Goal: Information Seeking & Learning: Understand process/instructions

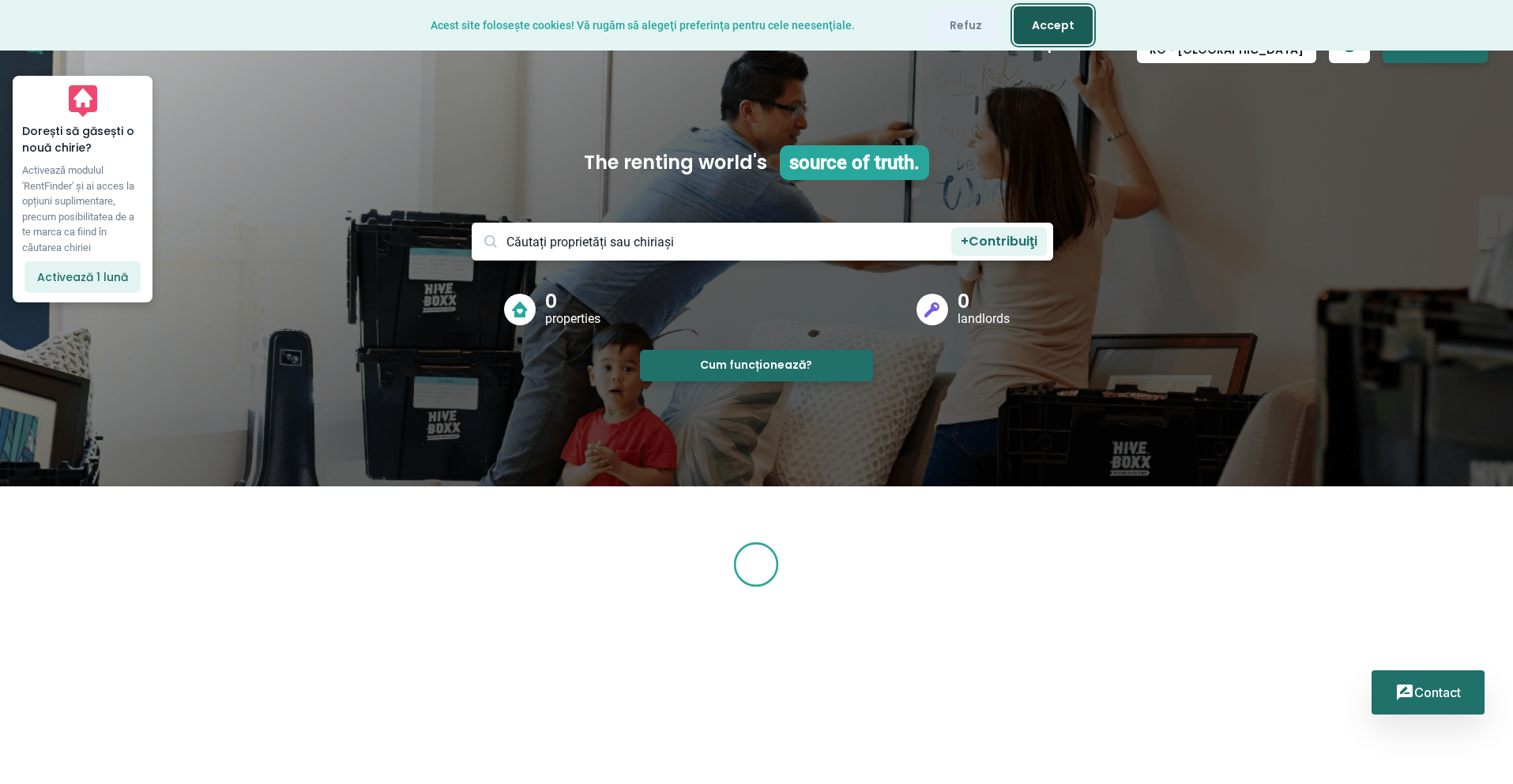
click at [1032, 25] on button "Accept" at bounding box center [1053, 25] width 79 height 38
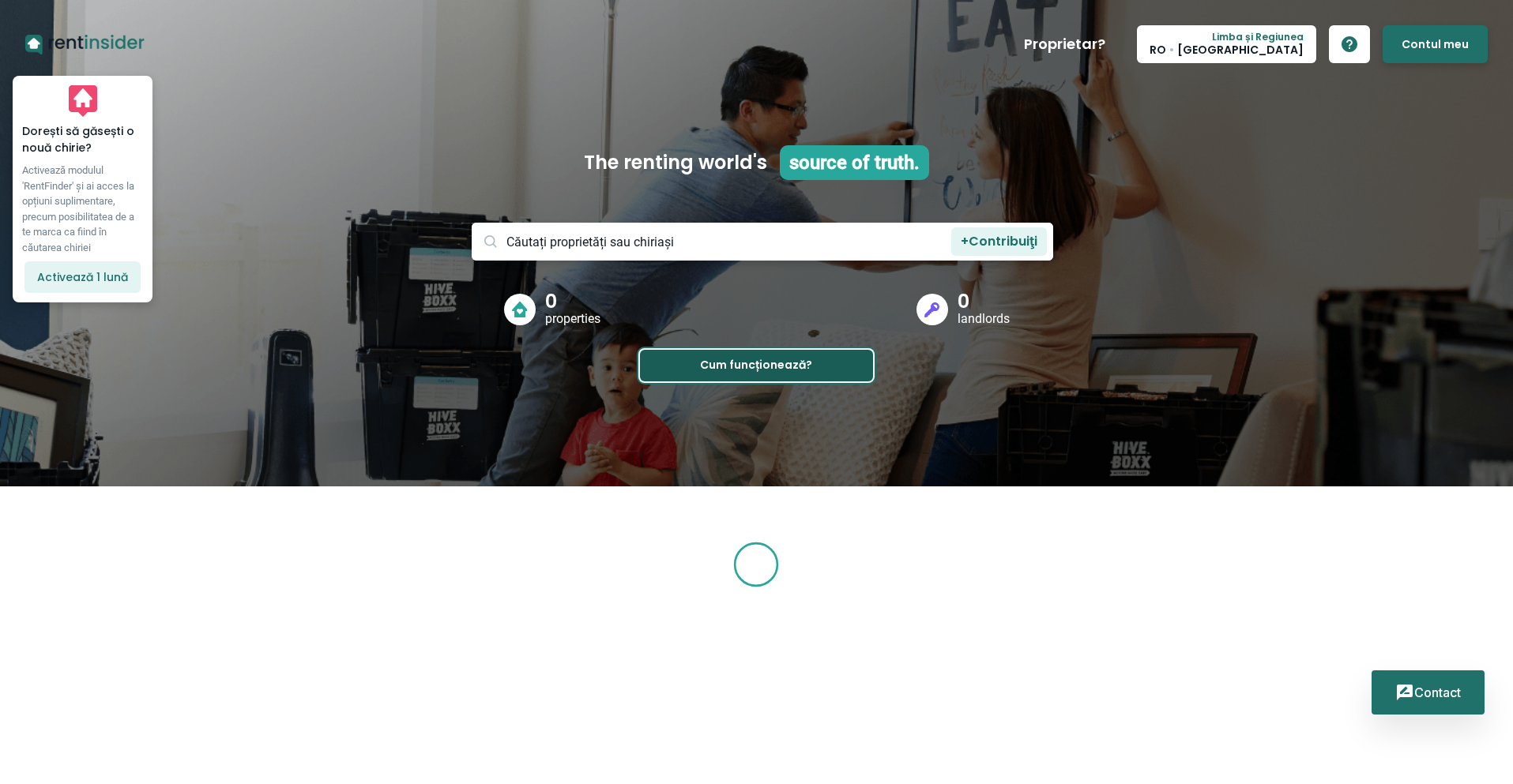
click at [741, 365] on button "Cum funcționează?" at bounding box center [756, 365] width 233 height 32
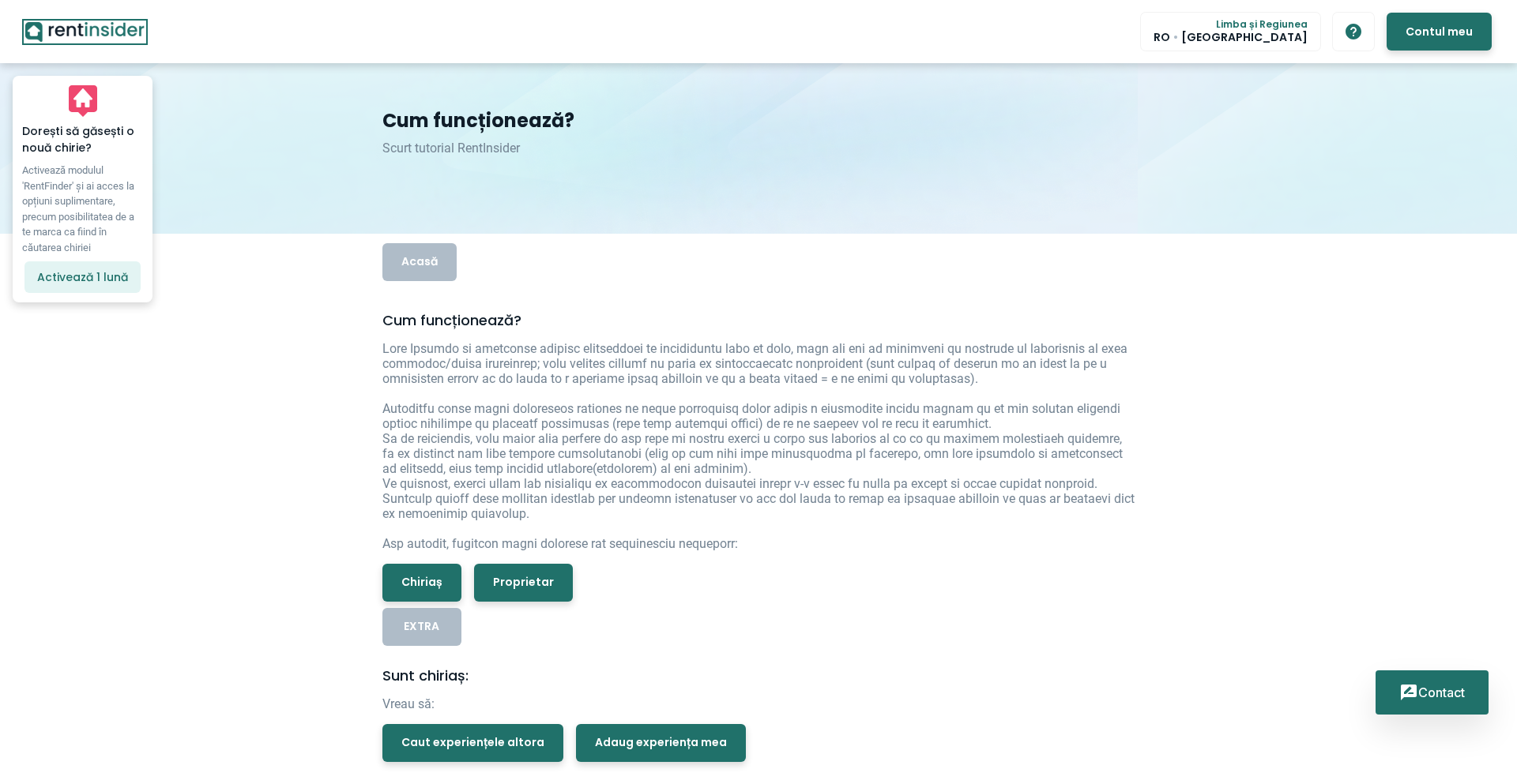
click at [68, 34] on icon "RentInsider" at bounding box center [85, 32] width 119 height 20
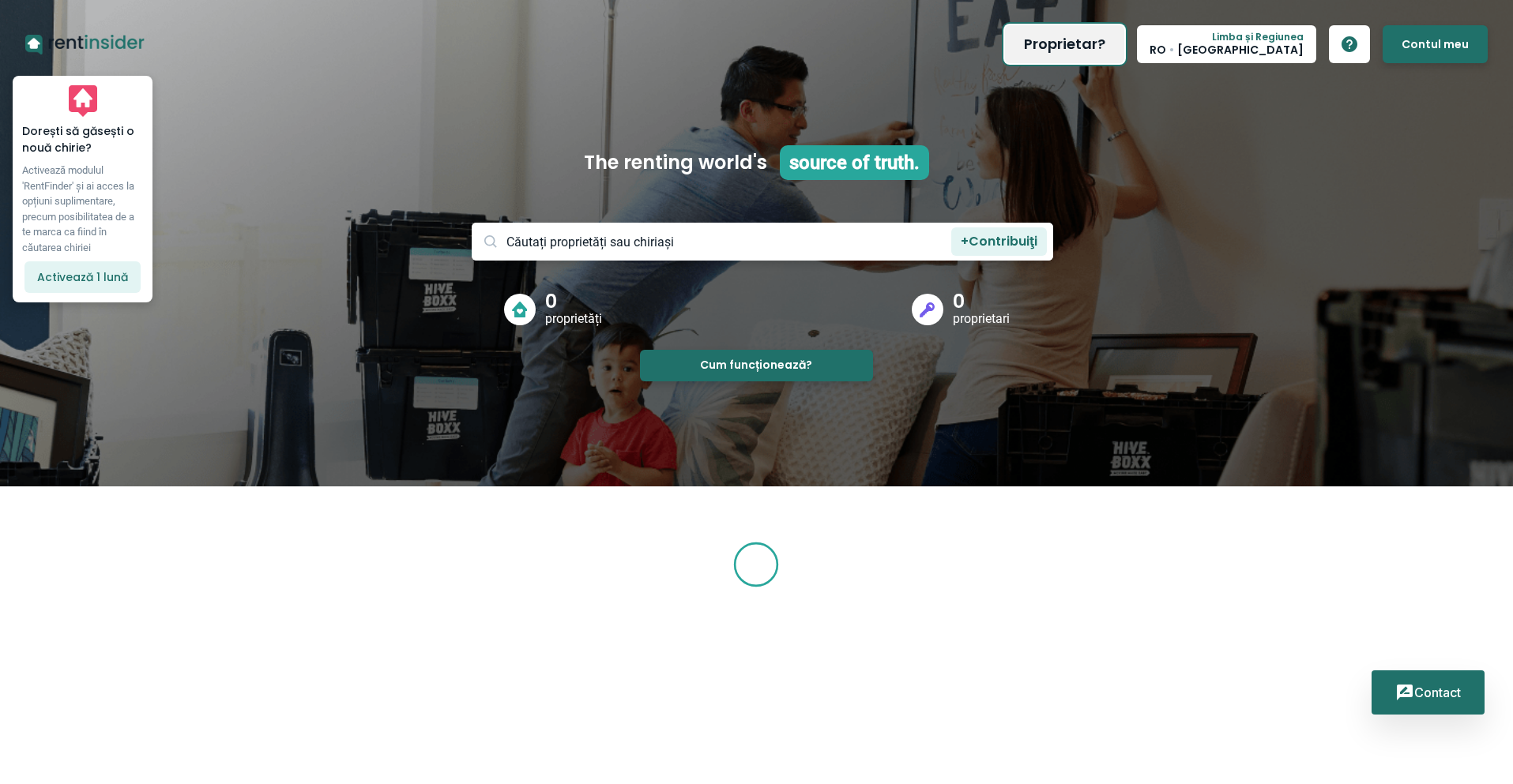
click at [1124, 44] on button "Proprietar?" at bounding box center [1064, 45] width 119 height 38
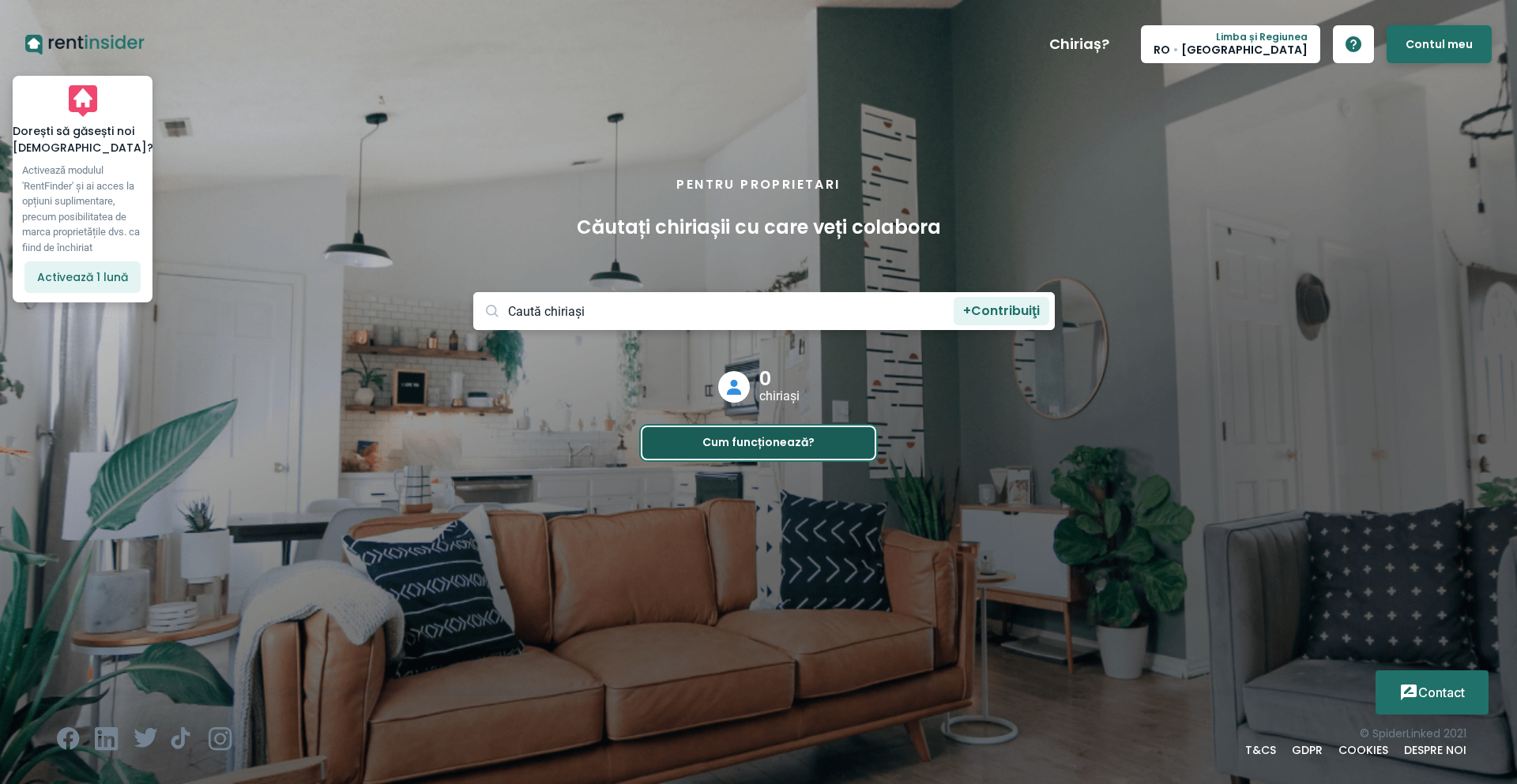
click at [760, 433] on button "Cum funcționează?" at bounding box center [759, 442] width 233 height 32
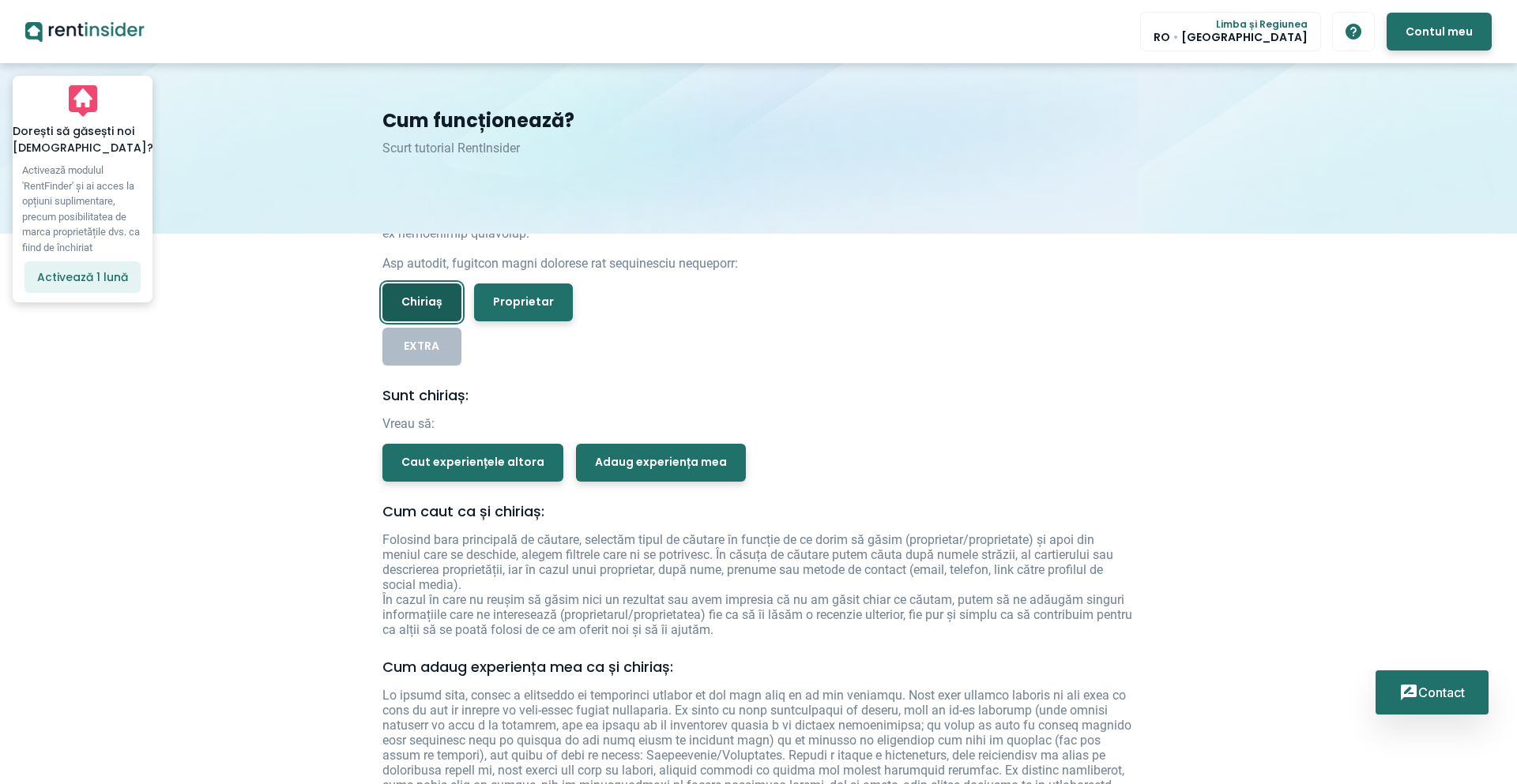
click at [415, 303] on button "Chiriaș" at bounding box center [422, 303] width 79 height 38
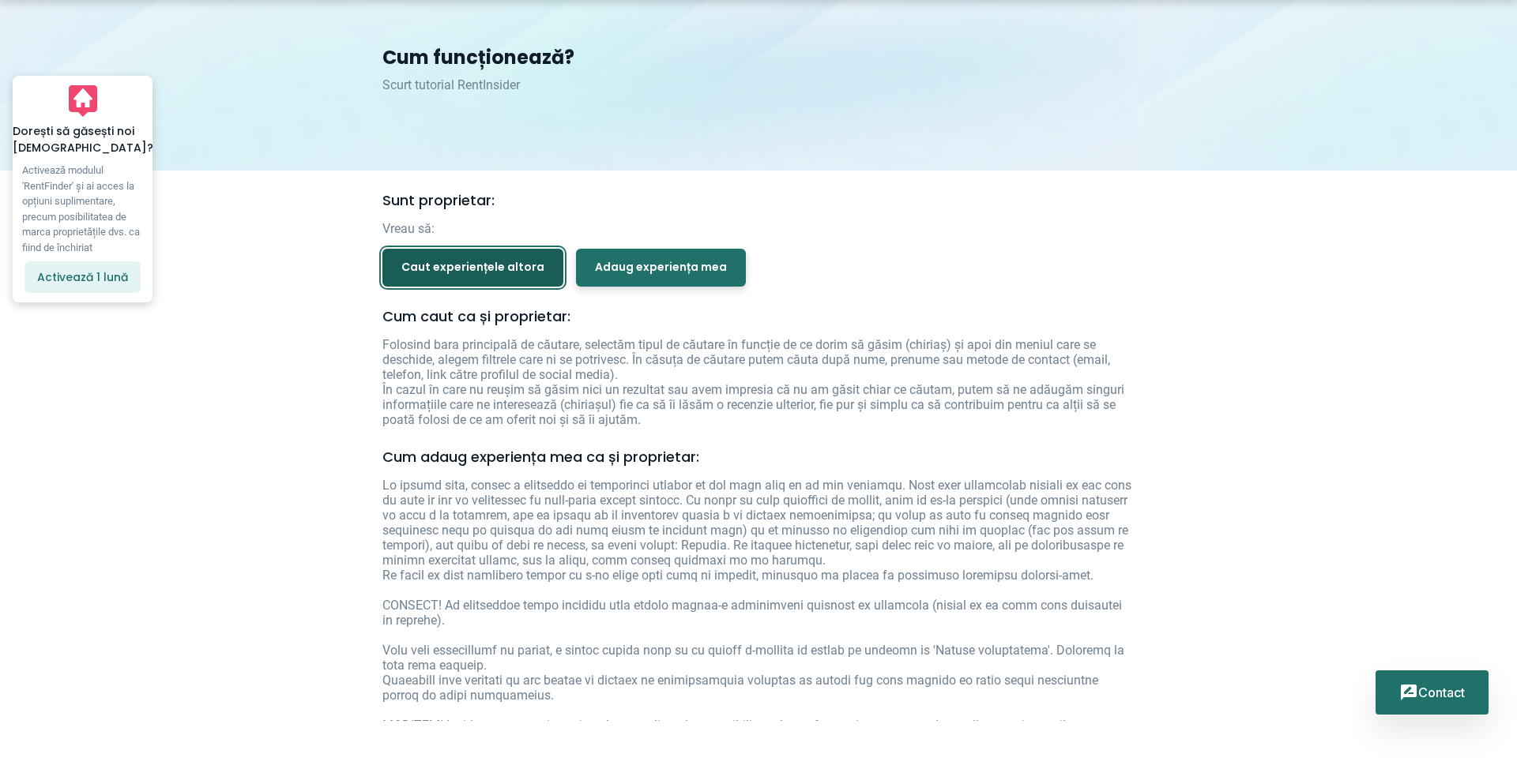
click at [449, 254] on button "Caut experiențele altora" at bounding box center [473, 268] width 181 height 38
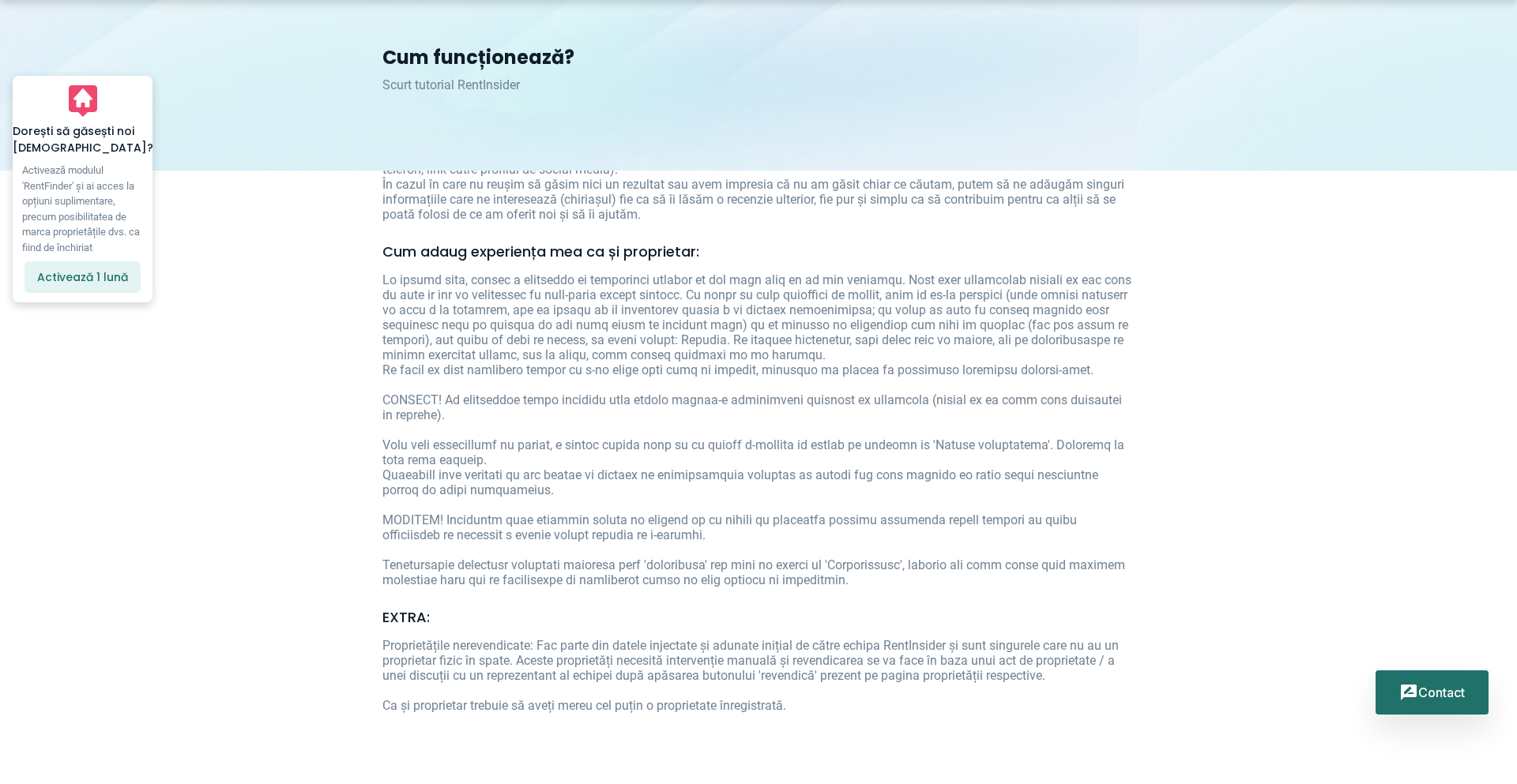
scroll to position [1188, 0]
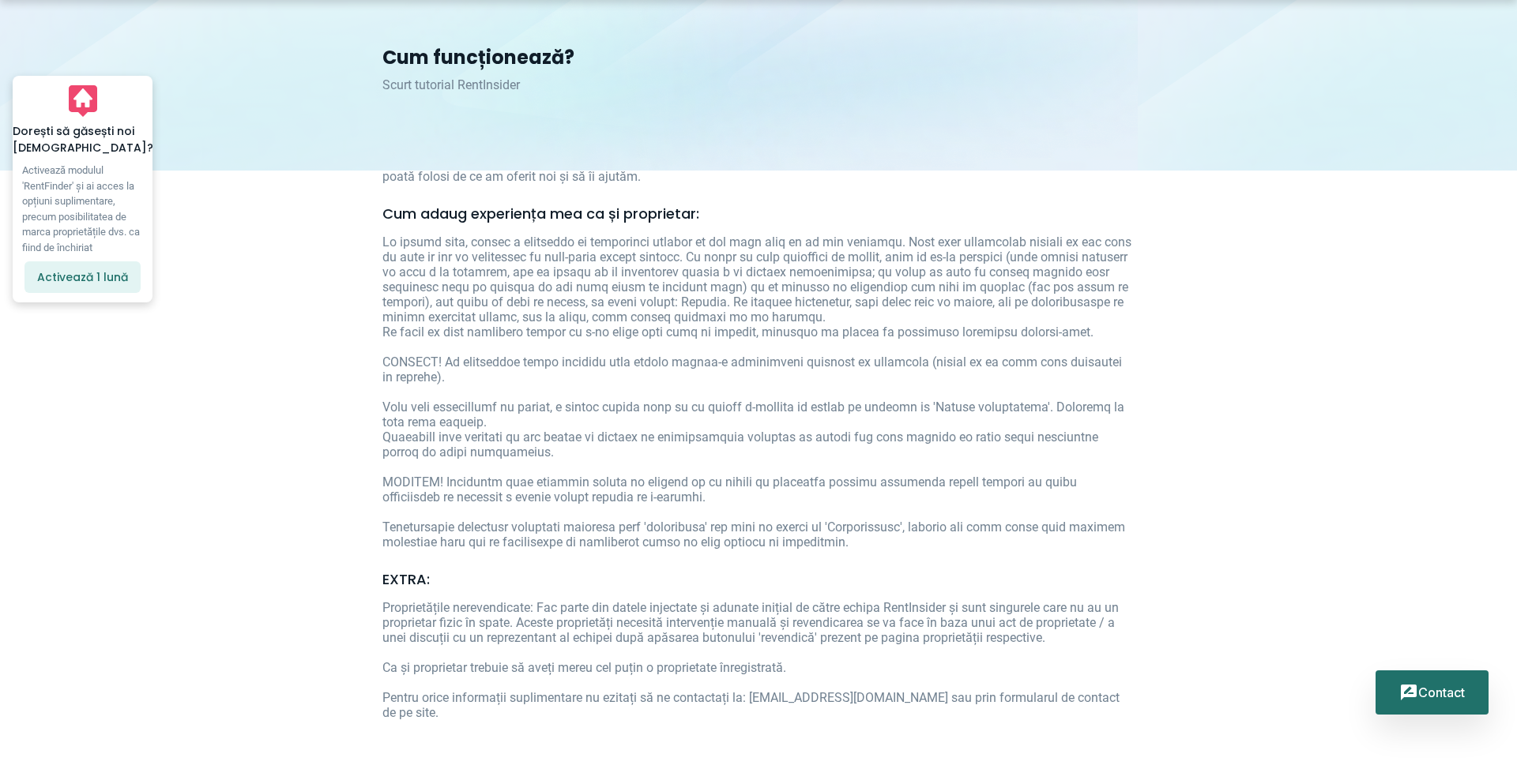
click at [1462, 688] on div at bounding box center [1432, 692] width 65 height 19
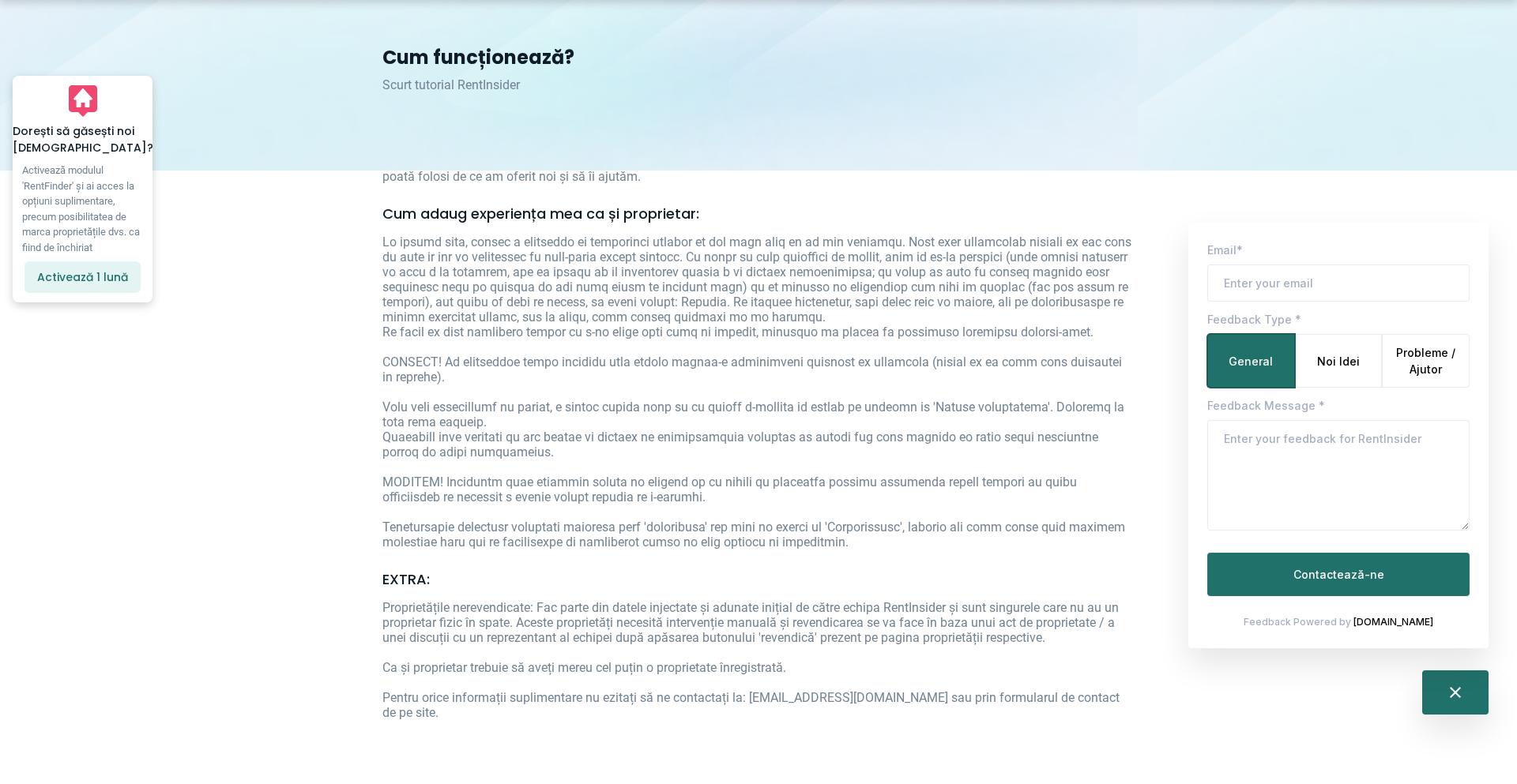
click at [1118, 453] on span at bounding box center [759, 392] width 753 height 315
click at [467, 46] on h1 "Cum funcționează?" at bounding box center [759, 57] width 753 height 23
click at [98, 280] on p "Activează 1 lună" at bounding box center [83, 277] width 91 height 14
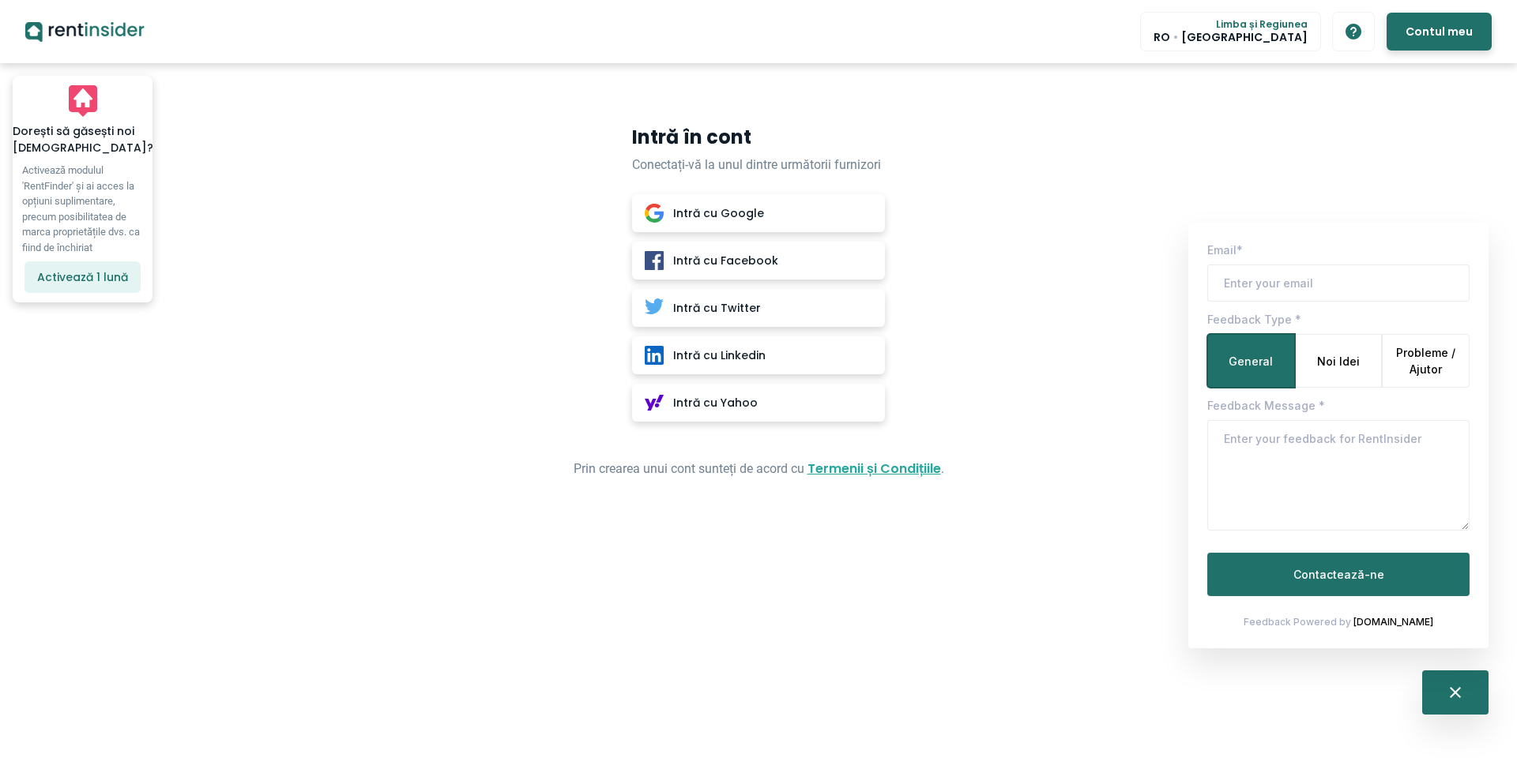
drag, startPoint x: 365, startPoint y: 114, endPoint x: 225, endPoint y: 84, distance: 143.2
click at [364, 114] on div "Intră în cont Conectați-vă la unul dintre următorii furnizori Intră cu Google I…" at bounding box center [758, 303] width 1517 height 479
click at [72, 25] on icon "RentInsider" at bounding box center [85, 32] width 119 height 20
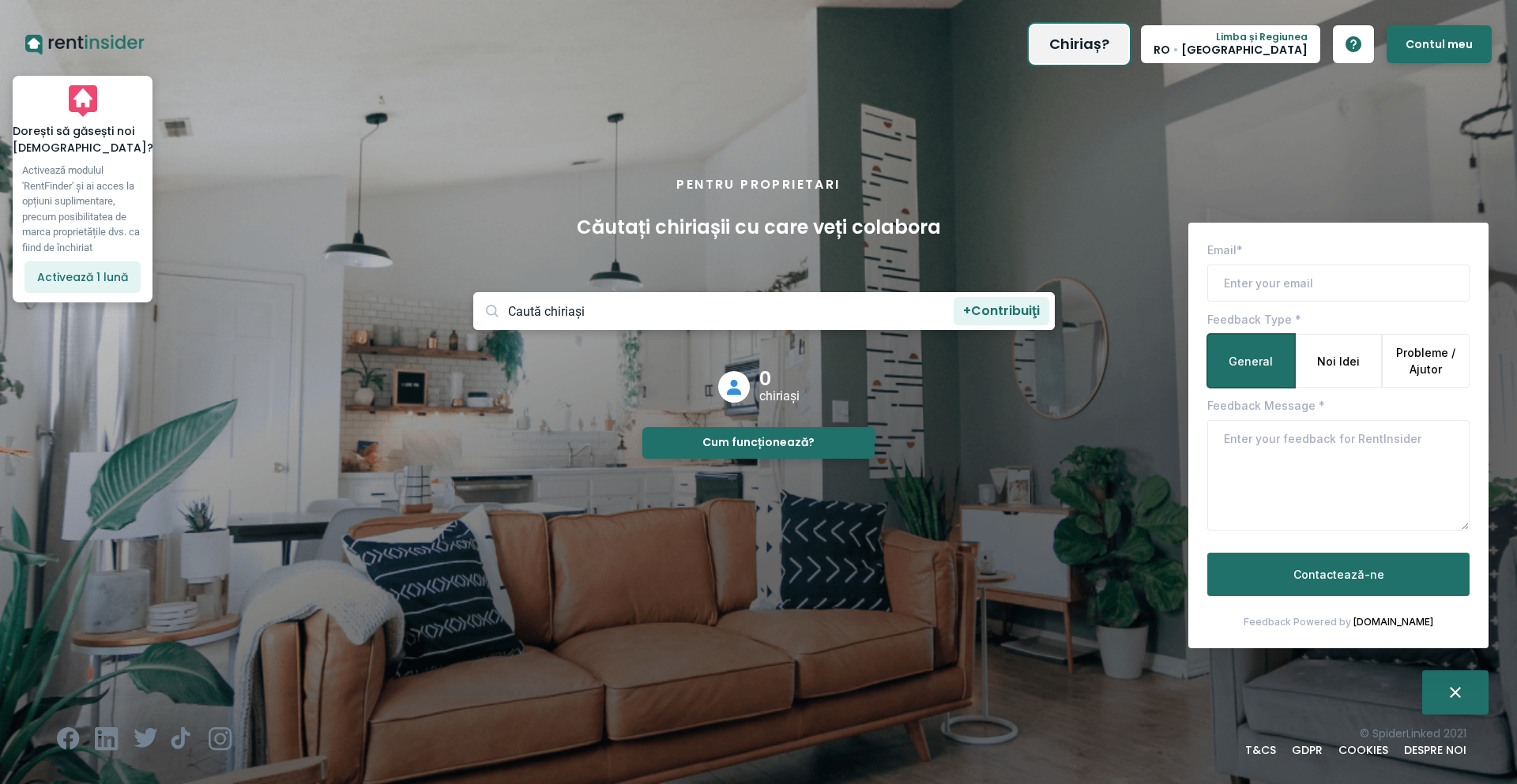
click at [1129, 37] on button "Chiriaș?" at bounding box center [1080, 45] width 98 height 38
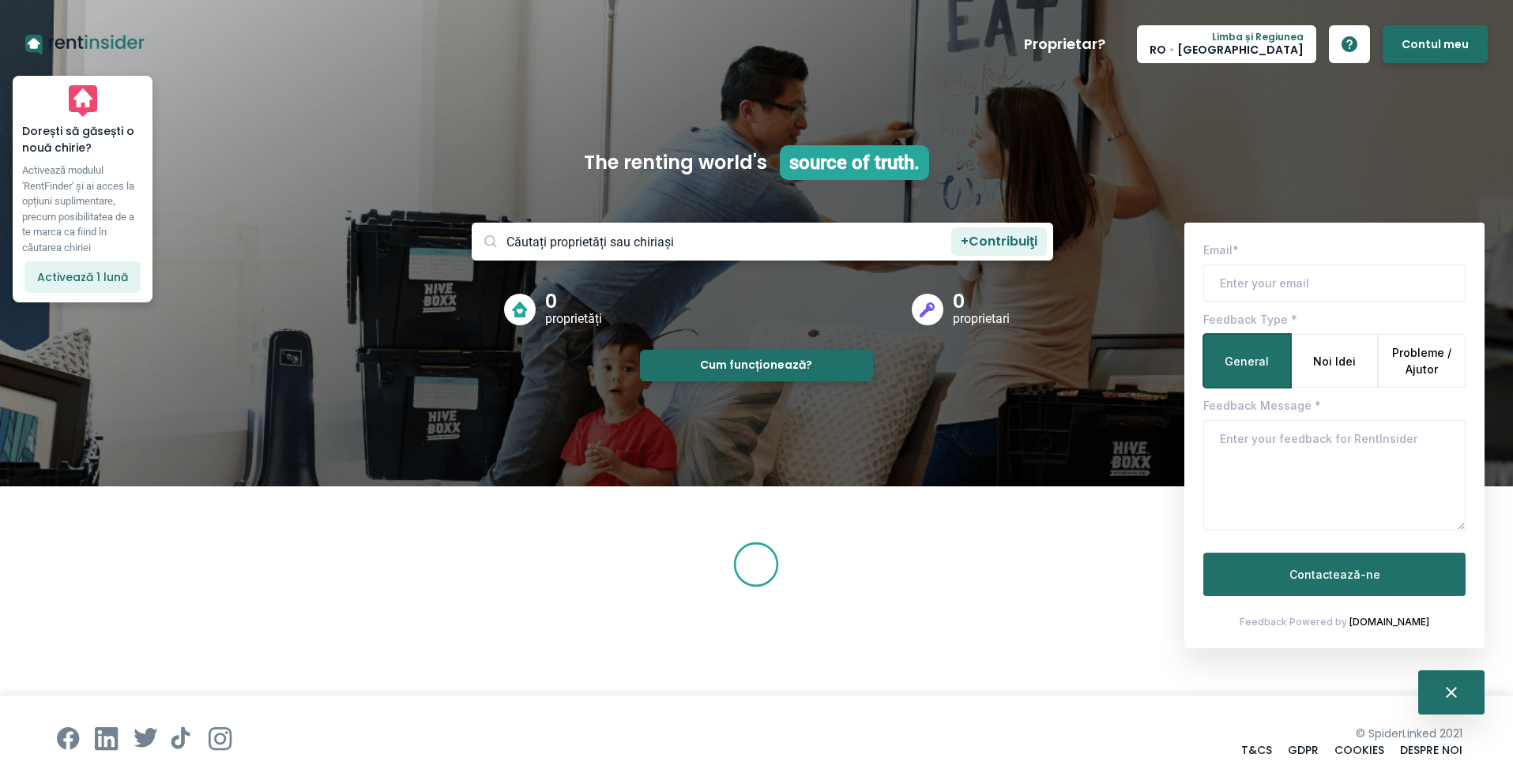
click at [657, 239] on input at bounding box center [762, 242] width 582 height 38
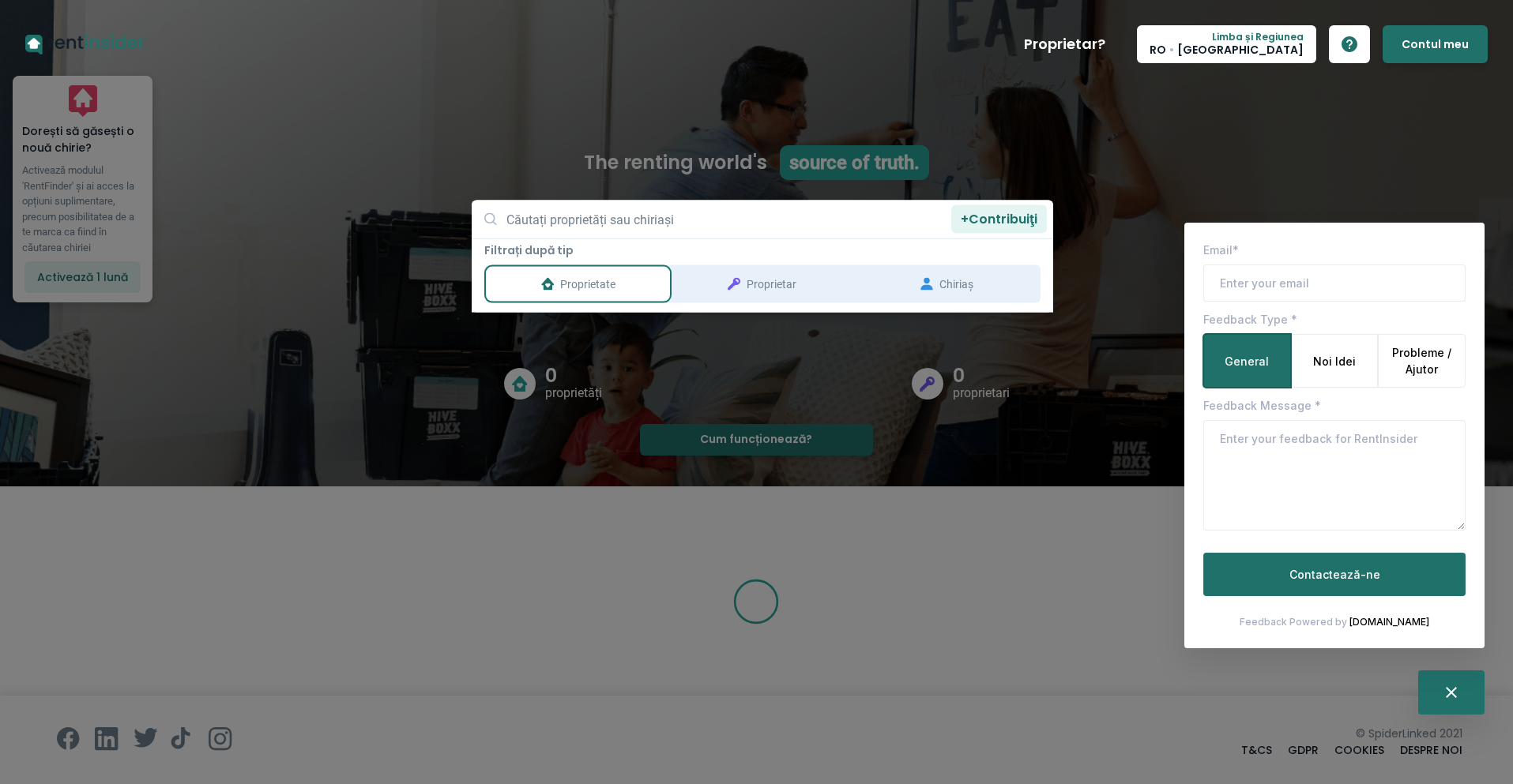
click at [635, 283] on button "Proprietate" at bounding box center [577, 284] width 181 height 32
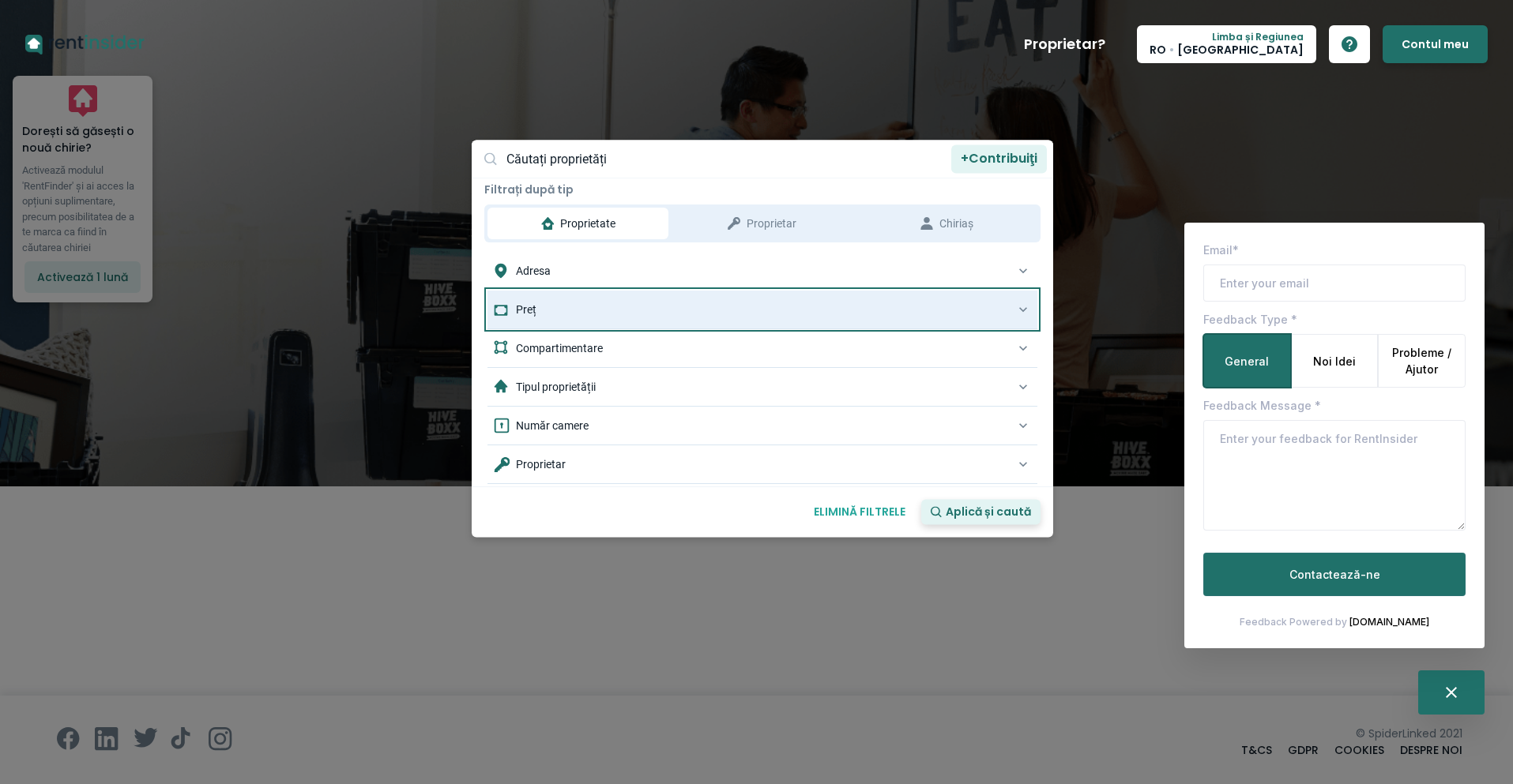
click at [639, 301] on div "Preț" at bounding box center [754, 310] width 522 height 22
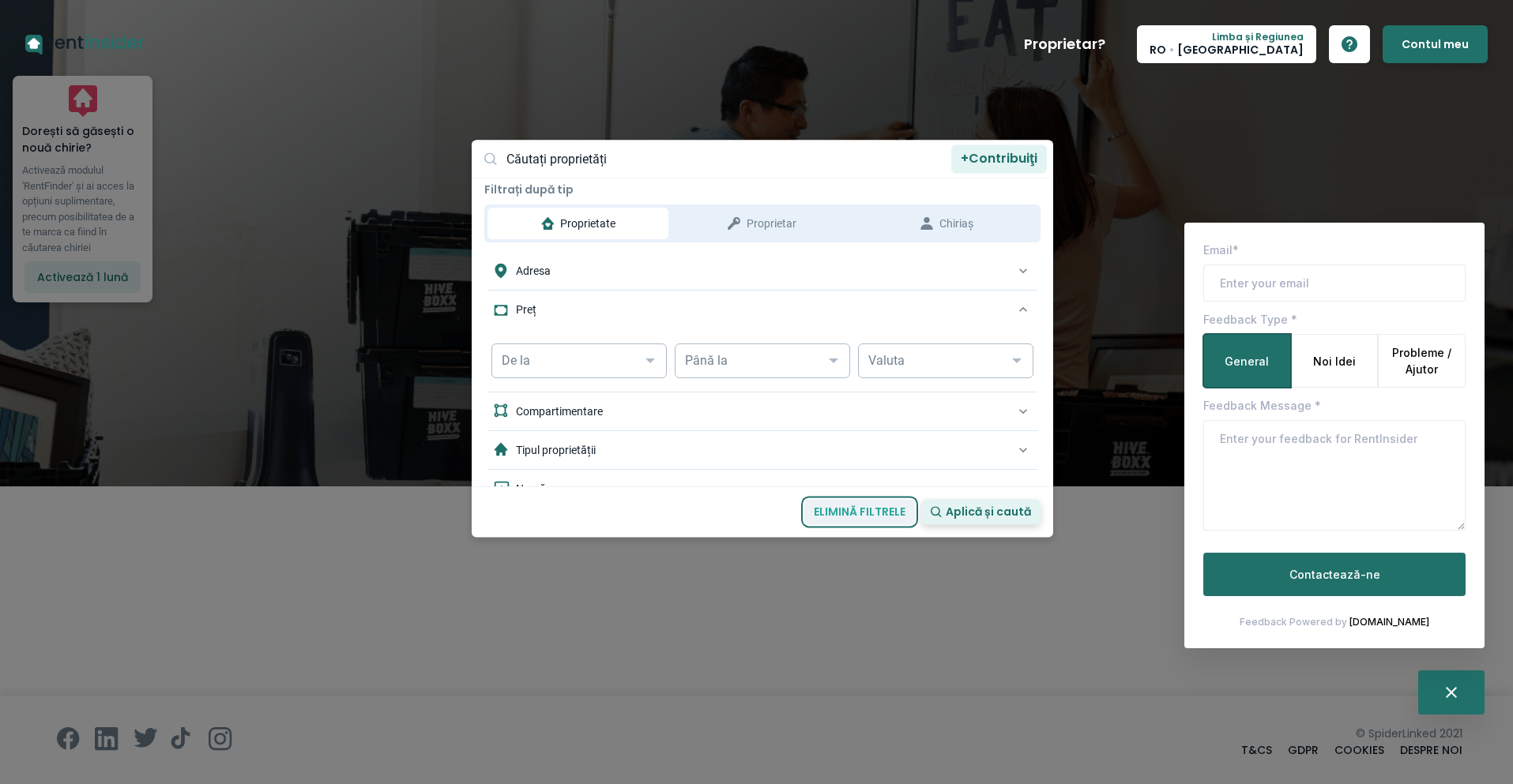
click at [840, 512] on button "ELIMINĂ FILTRELE" at bounding box center [860, 512] width 111 height 25
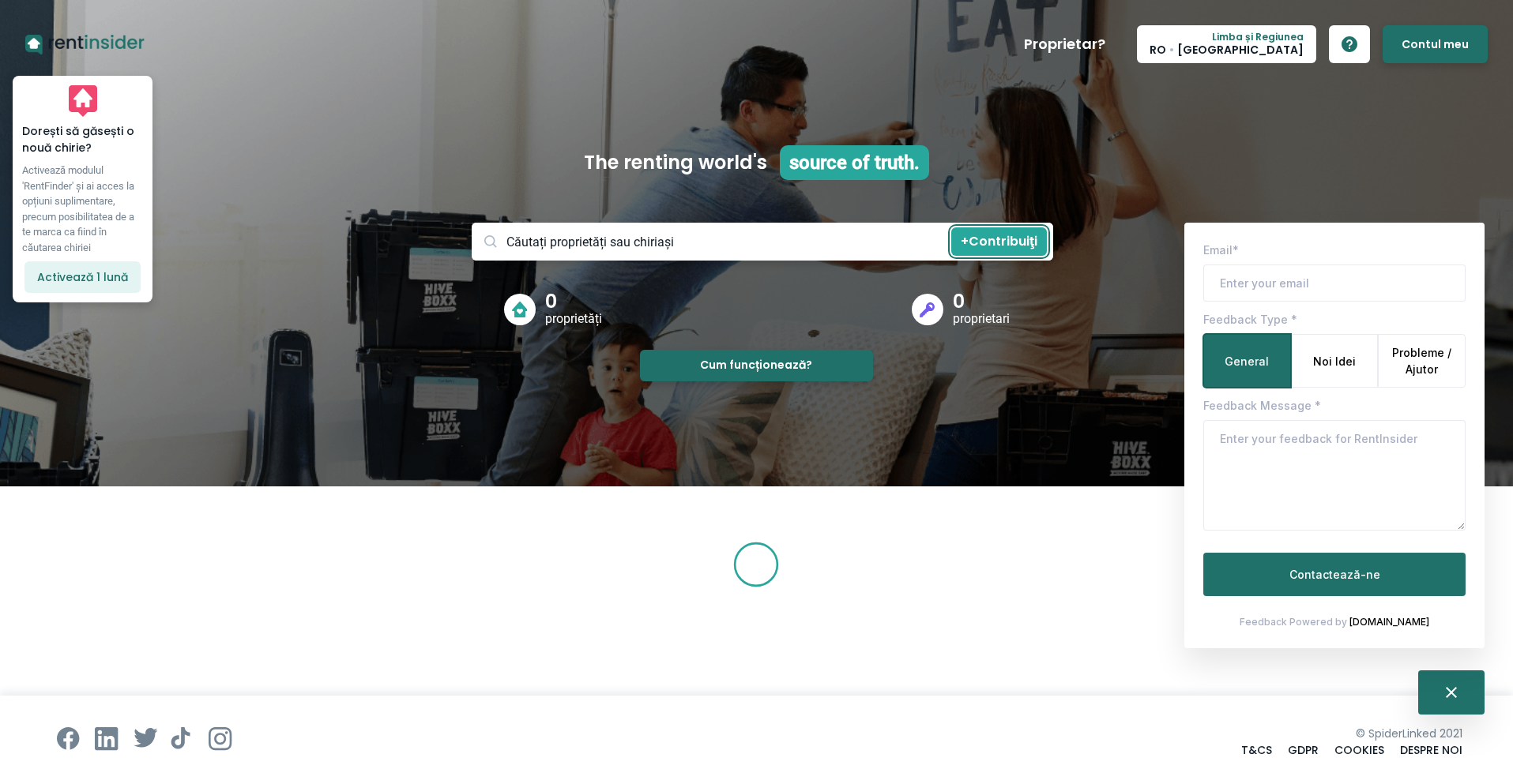
click at [1005, 249] on p "+ Contribuiţi" at bounding box center [999, 241] width 95 height 15
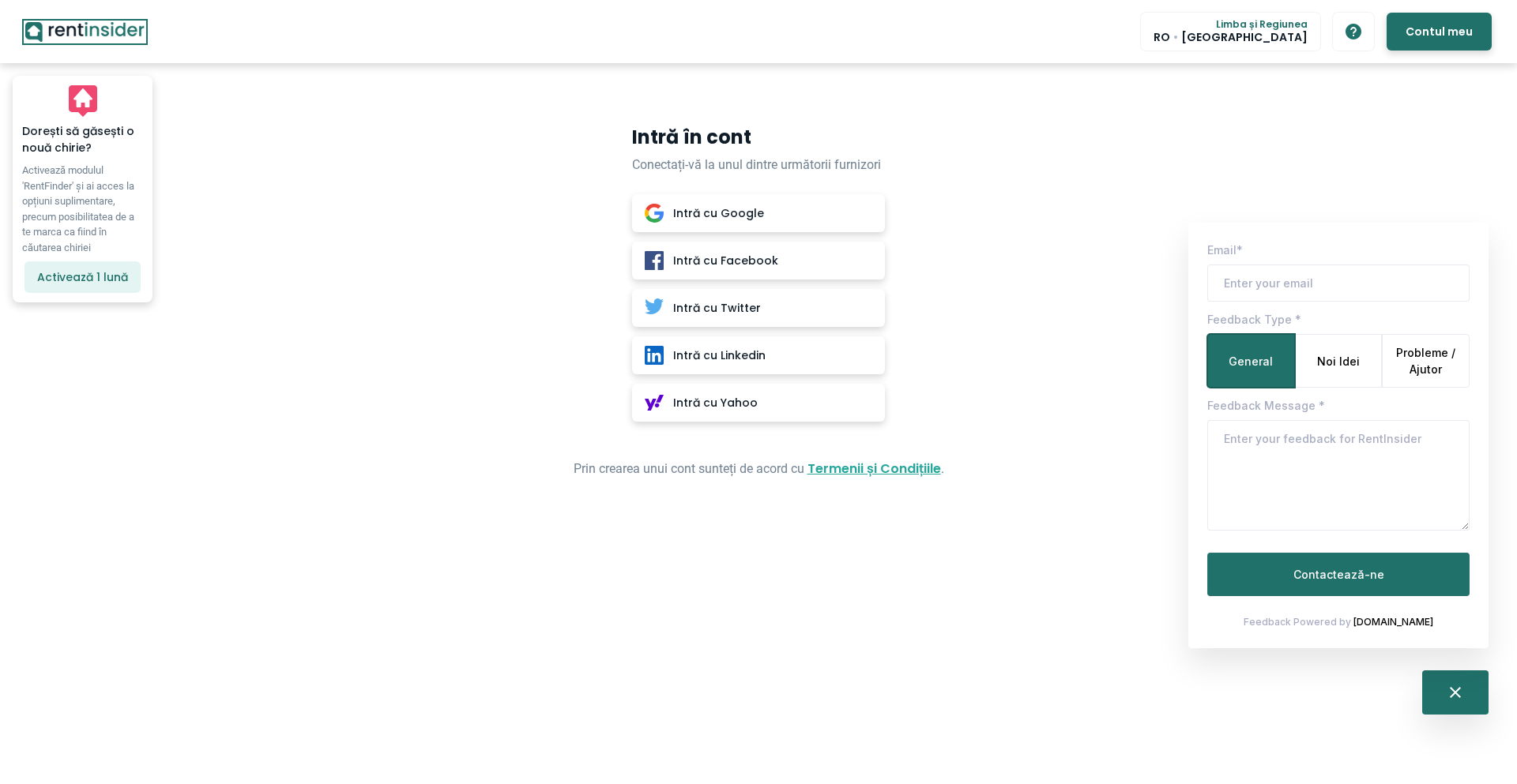
click at [63, 27] on icon "RentInsider" at bounding box center [85, 32] width 119 height 20
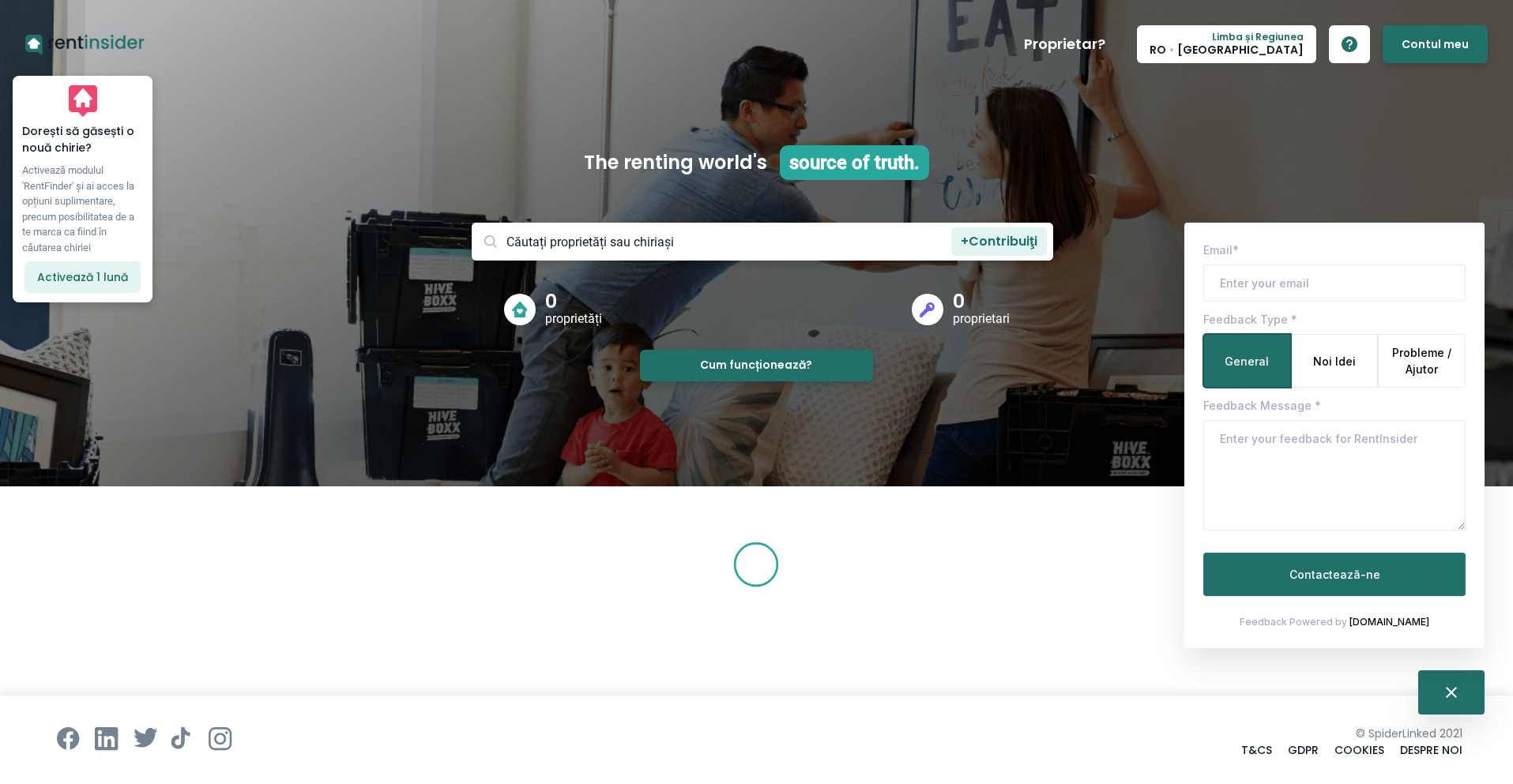
click at [838, 160] on p "source of truth." at bounding box center [854, 163] width 149 height 35
click at [1010, 238] on p "+ Contribuiţi" at bounding box center [999, 241] width 95 height 15
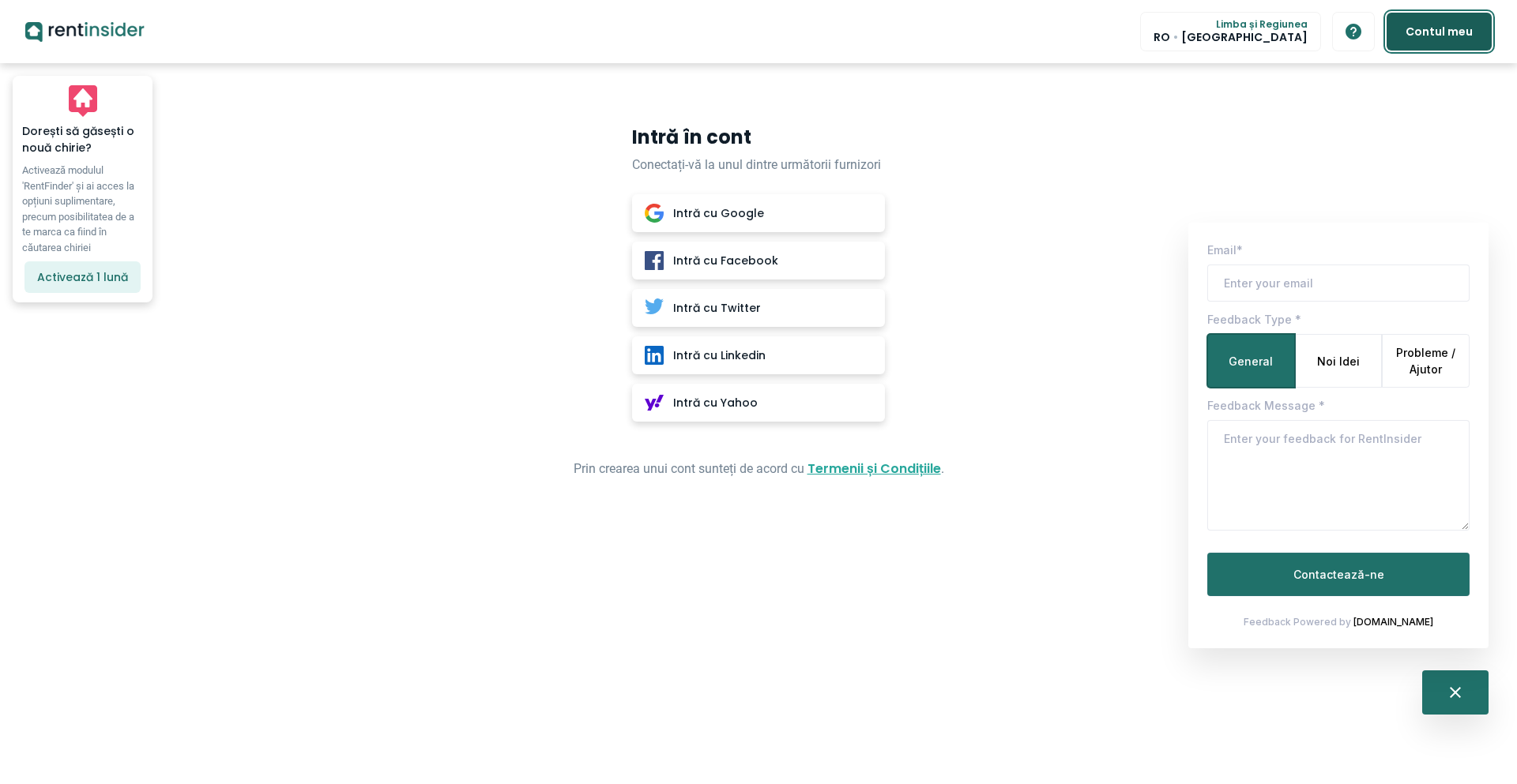
click at [1450, 34] on button "Contul meu" at bounding box center [1440, 32] width 105 height 38
click at [1365, 22] on button "button" at bounding box center [1353, 32] width 41 height 38
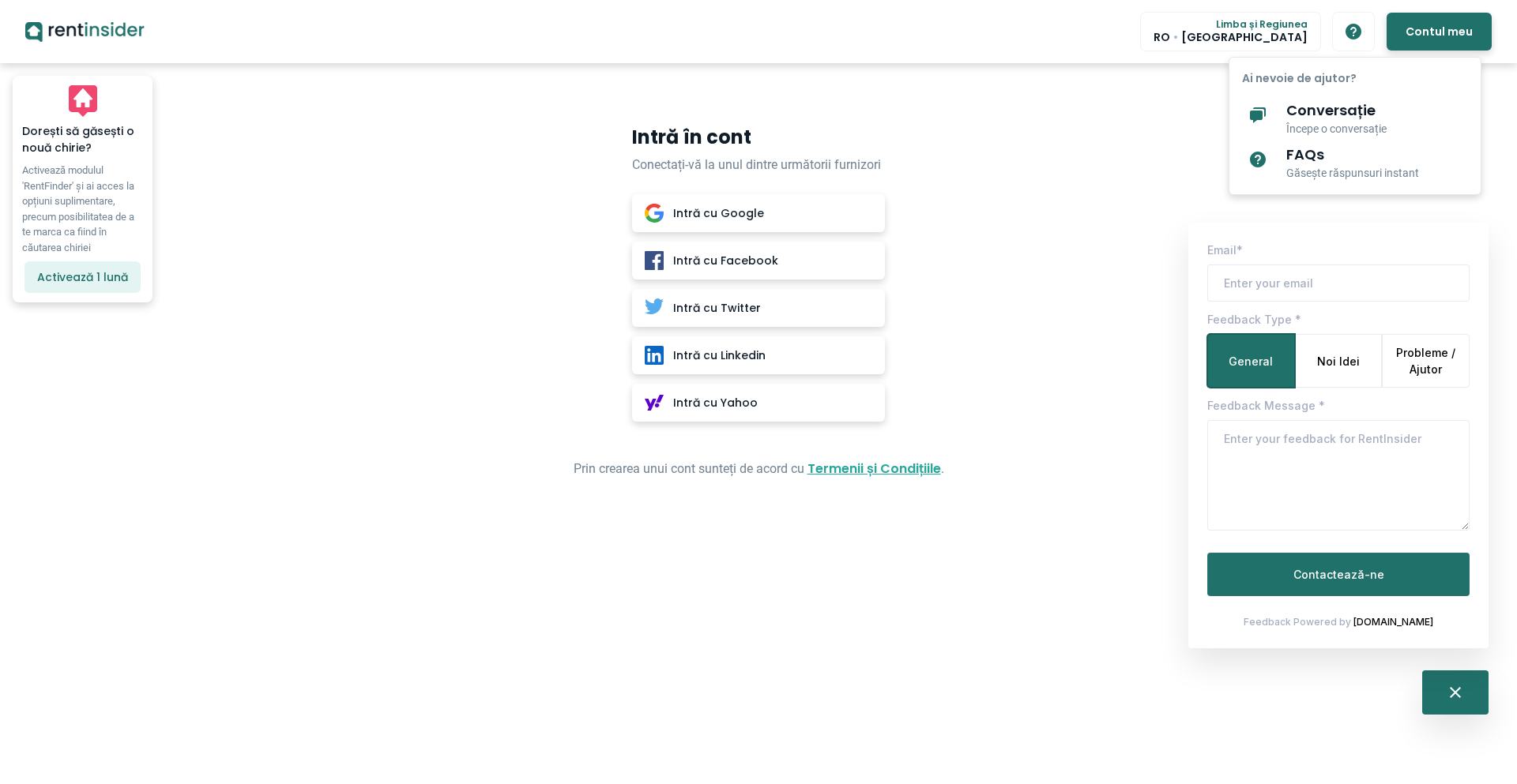
click at [1342, 118] on p "Conversație" at bounding box center [1337, 110] width 100 height 21
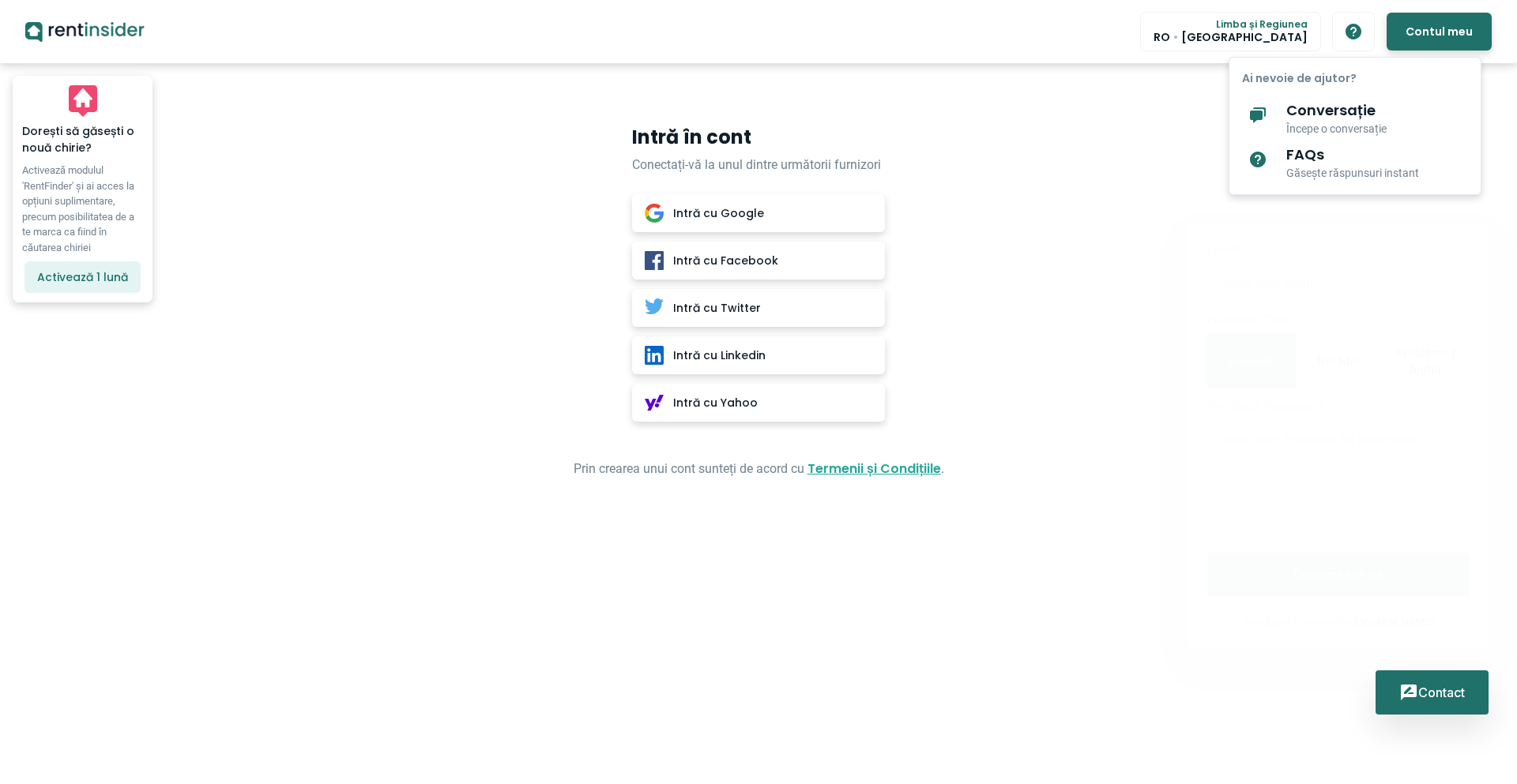
type textarea "x"
